Goal: Obtain resource: Download file/media

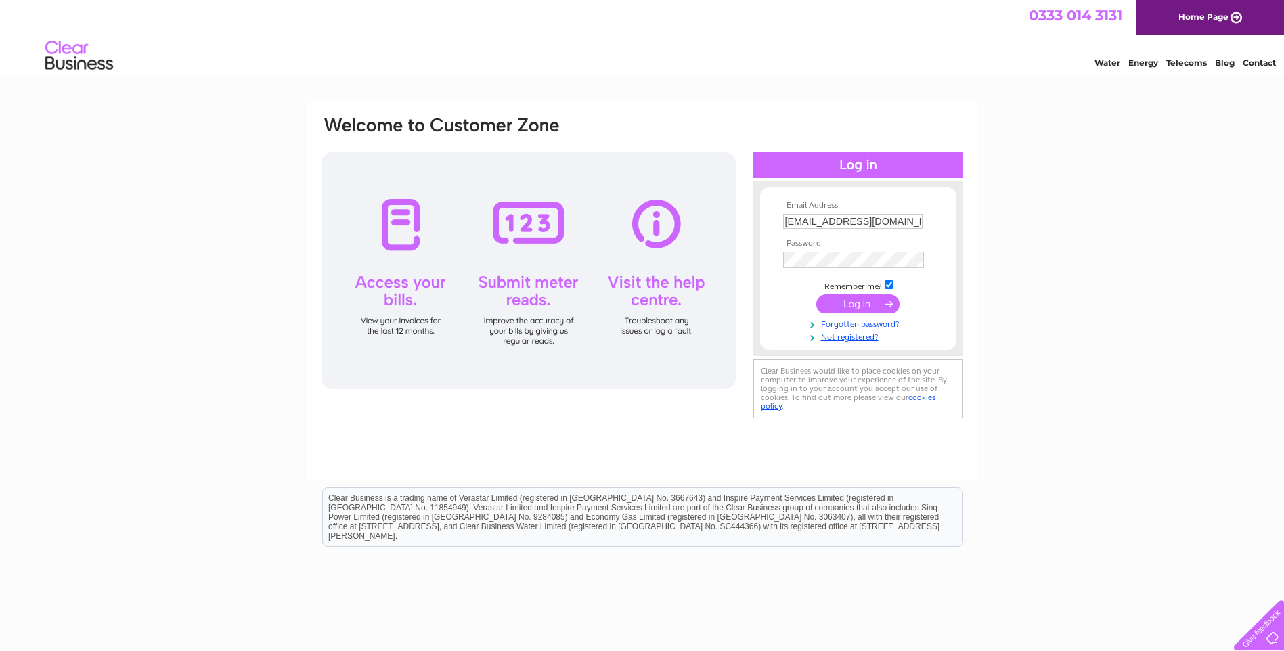
click at [863, 297] on input "submit" at bounding box center [857, 303] width 83 height 19
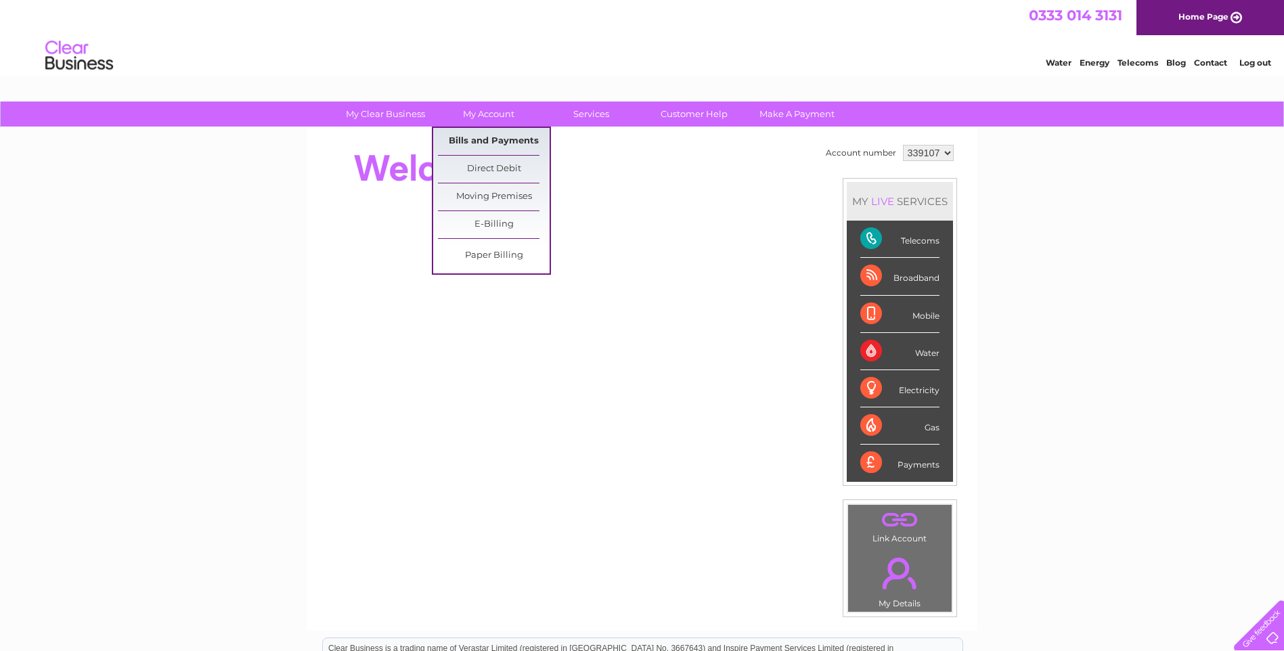
click at [491, 134] on link "Bills and Payments" at bounding box center [494, 141] width 112 height 27
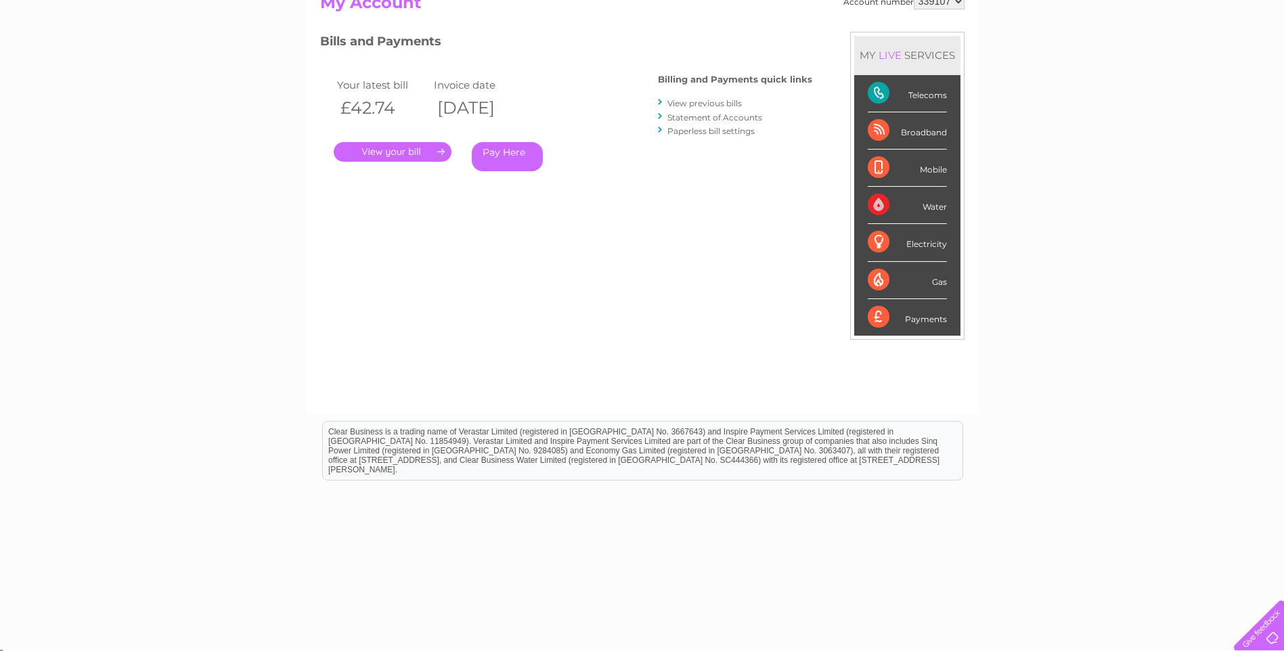
scroll to position [166, 0]
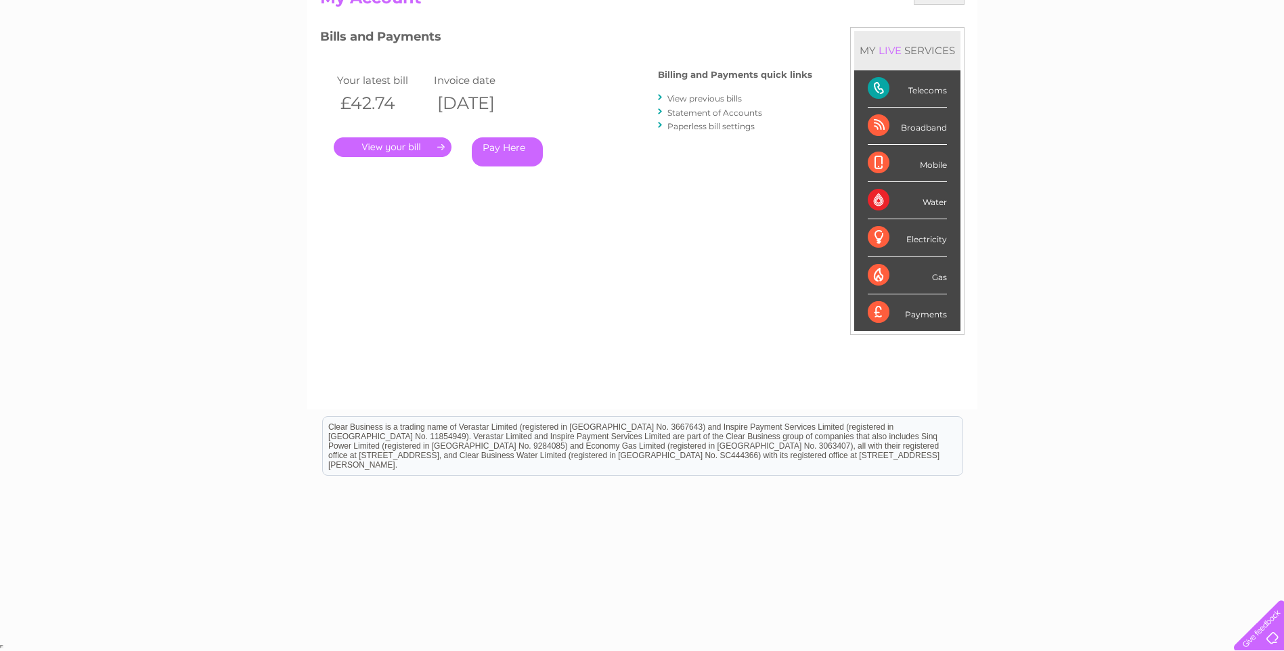
click at [717, 97] on link "View previous bills" at bounding box center [704, 98] width 74 height 10
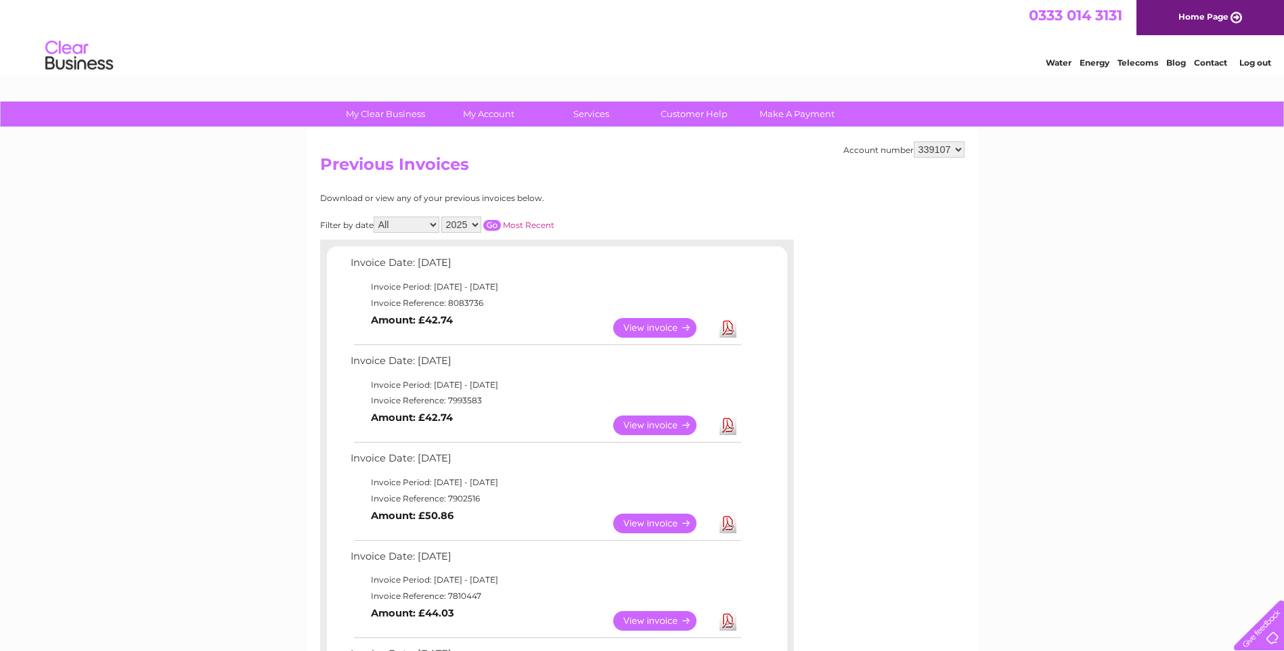
click at [723, 423] on link "Download" at bounding box center [727, 426] width 17 height 20
